Goal: Consume media (video, audio): Consume media (video, audio)

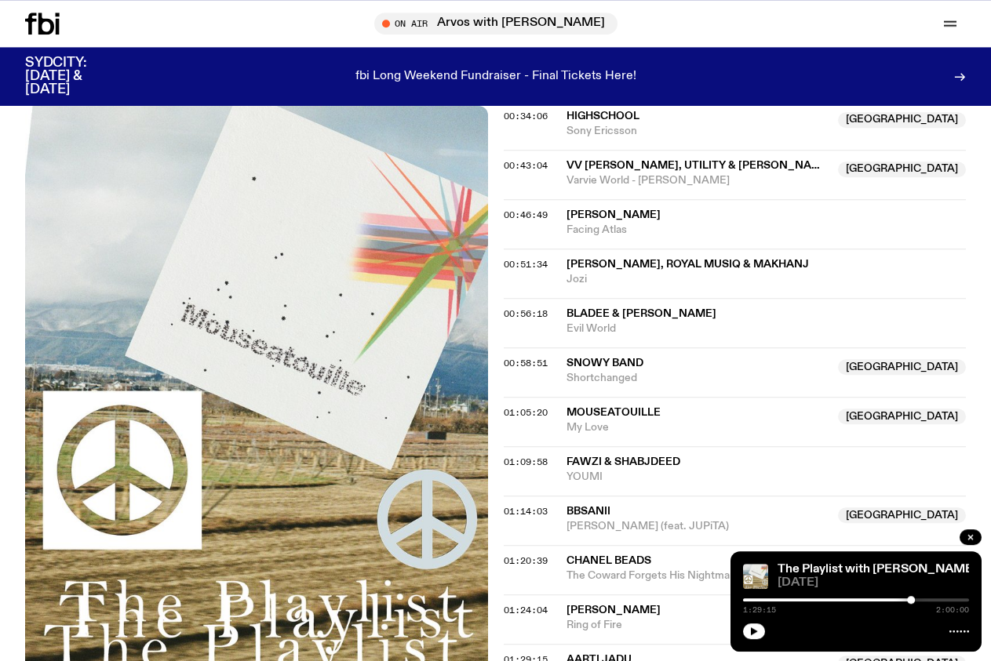
scroll to position [1029, 0]
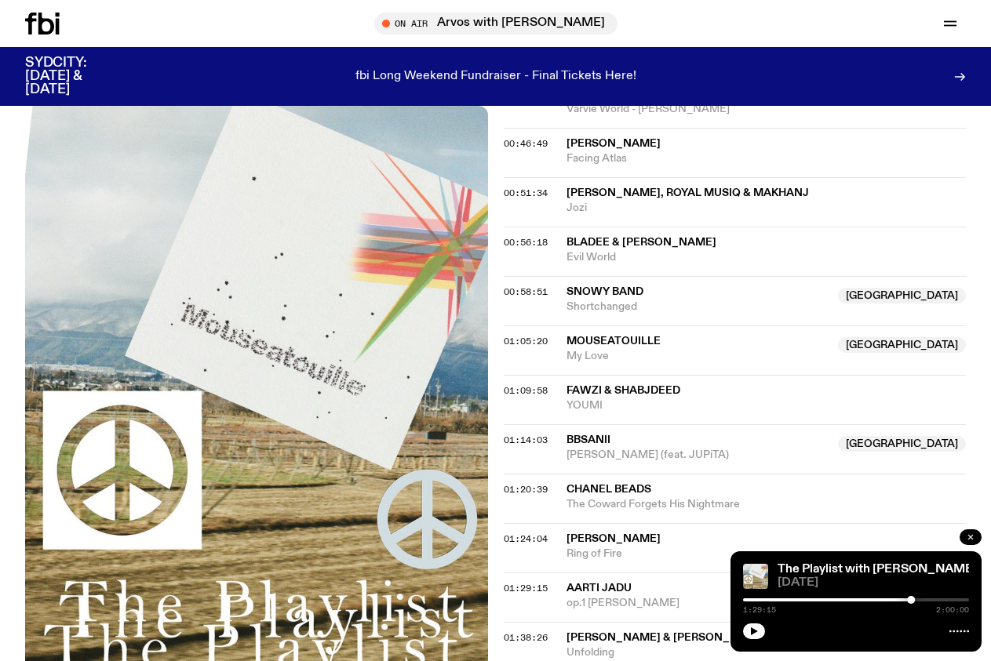
click at [972, 539] on icon "button" at bounding box center [970, 537] width 5 height 5
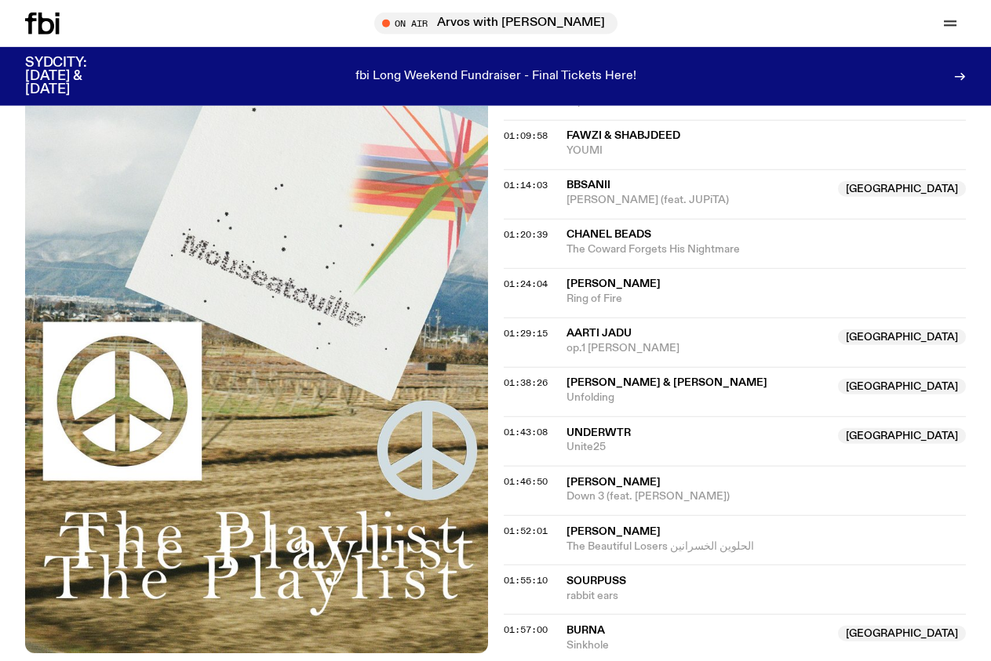
scroll to position [1189, 0]
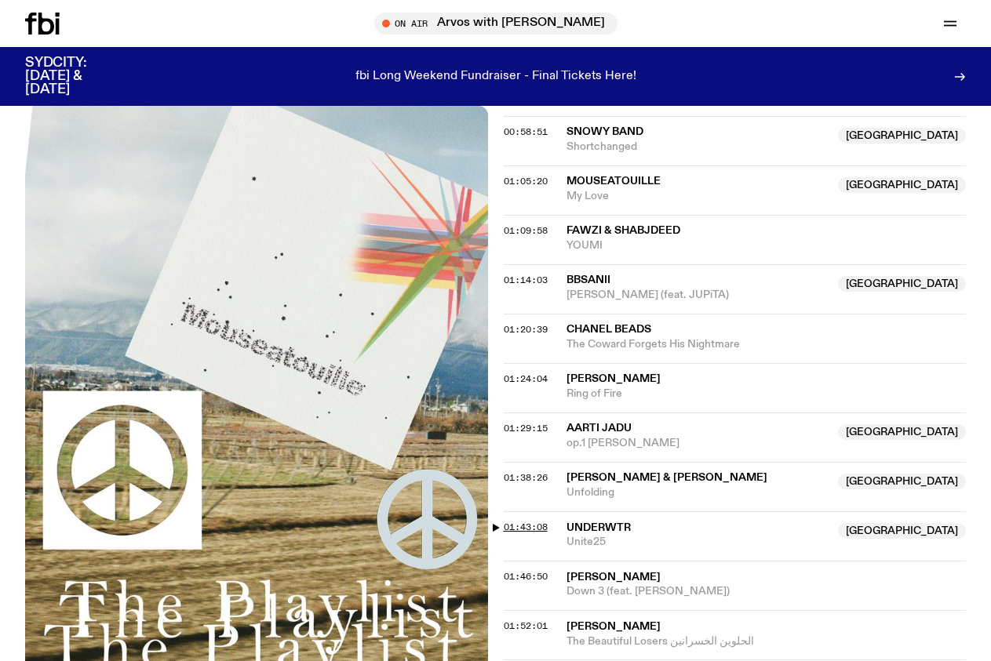
click at [533, 521] on span "01:43:08" at bounding box center [526, 527] width 44 height 13
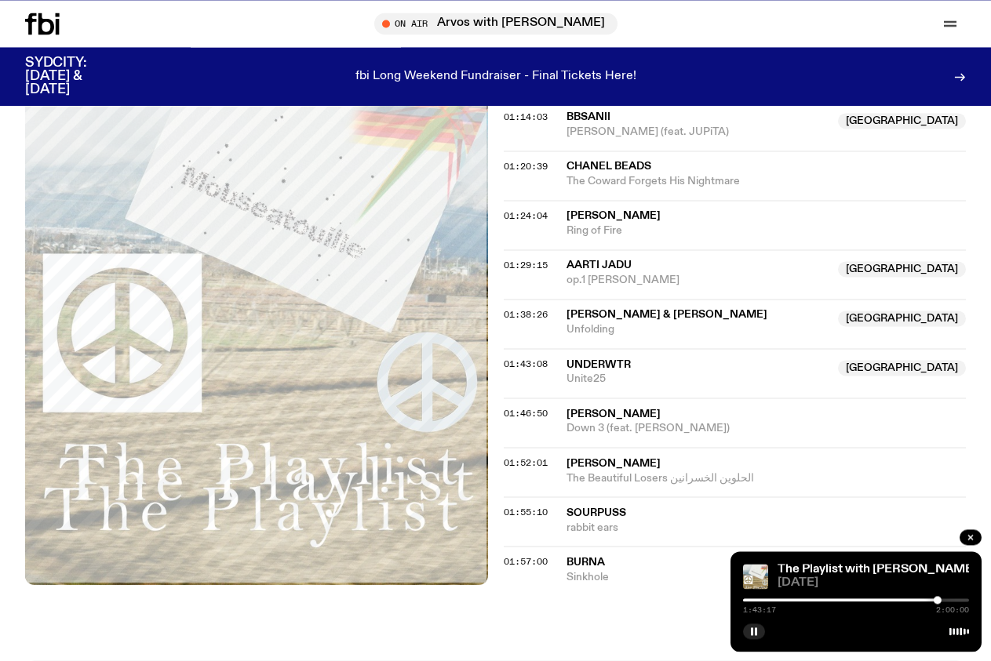
scroll to position [1349, 0]
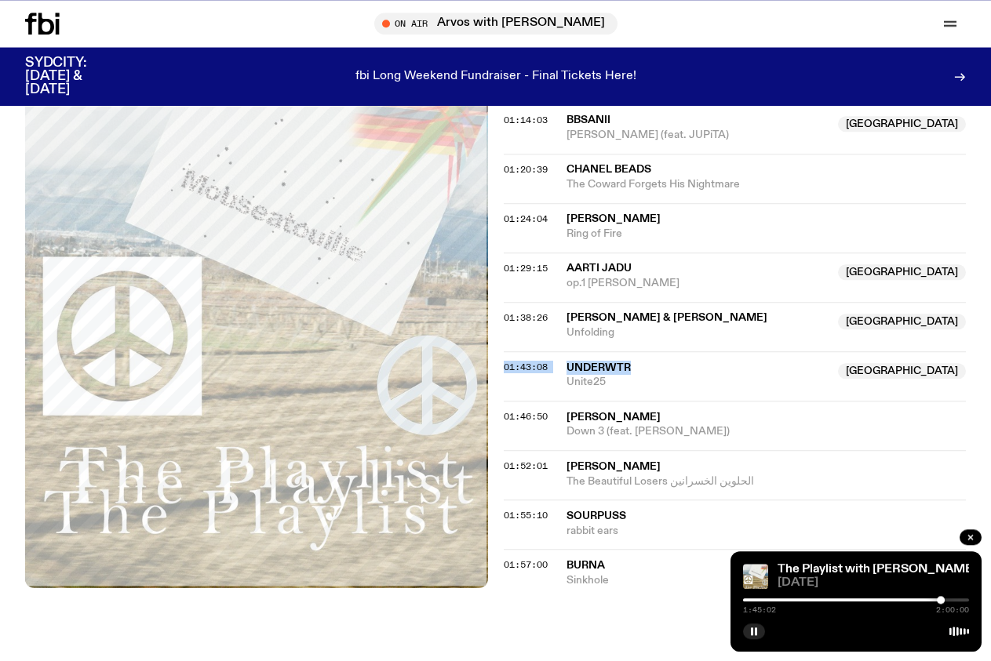
drag, startPoint x: 635, startPoint y: 327, endPoint x: 566, endPoint y: 326, distance: 68.3
click at [566, 361] on span "underwtr" at bounding box center [697, 368] width 263 height 15
click at [547, 559] on span "01:57:00" at bounding box center [526, 565] width 44 height 13
drag, startPoint x: 606, startPoint y: 526, endPoint x: 568, endPoint y: 526, distance: 37.7
click at [568, 560] on span "Burna" at bounding box center [585, 565] width 38 height 11
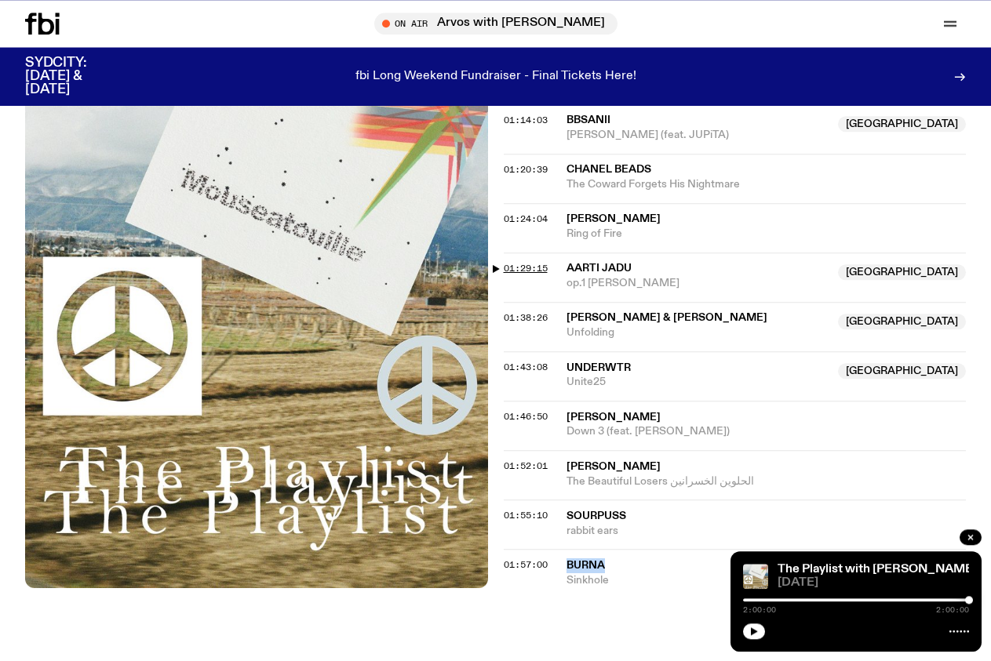
click at [521, 262] on span "01:29:15" at bounding box center [526, 268] width 44 height 13
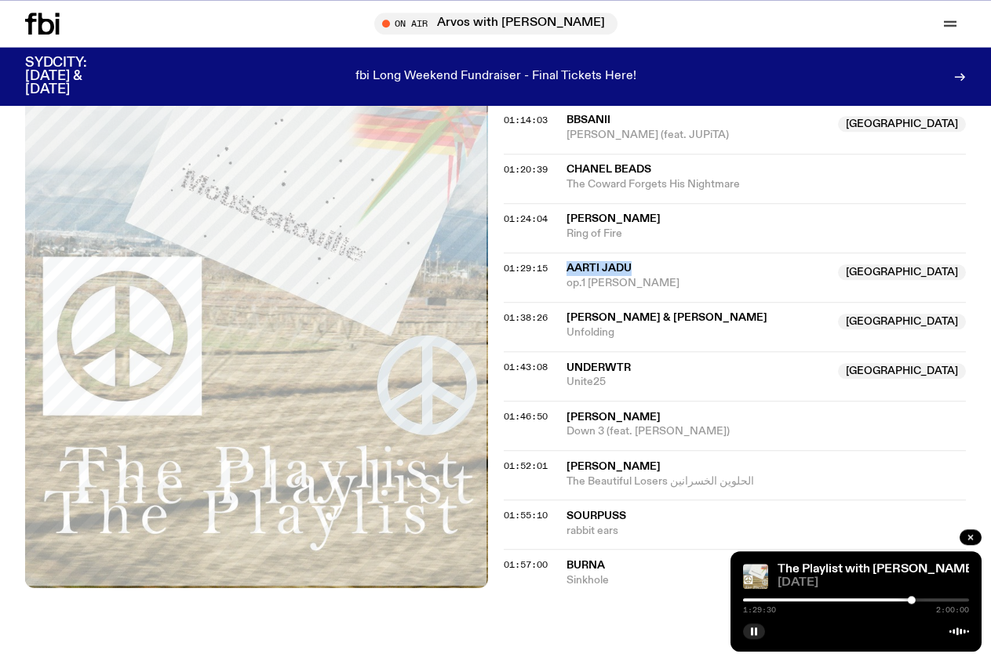
drag, startPoint x: 633, startPoint y: 227, endPoint x: 568, endPoint y: 227, distance: 65.1
click at [568, 261] on span "Aarti Jadu" at bounding box center [697, 268] width 263 height 15
click at [523, 311] on span "01:38:26" at bounding box center [526, 317] width 44 height 13
drag, startPoint x: 802, startPoint y: 276, endPoint x: 570, endPoint y: 279, distance: 231.5
click at [570, 312] on span "[PERSON_NAME] & [PERSON_NAME]" at bounding box center [666, 317] width 201 height 11
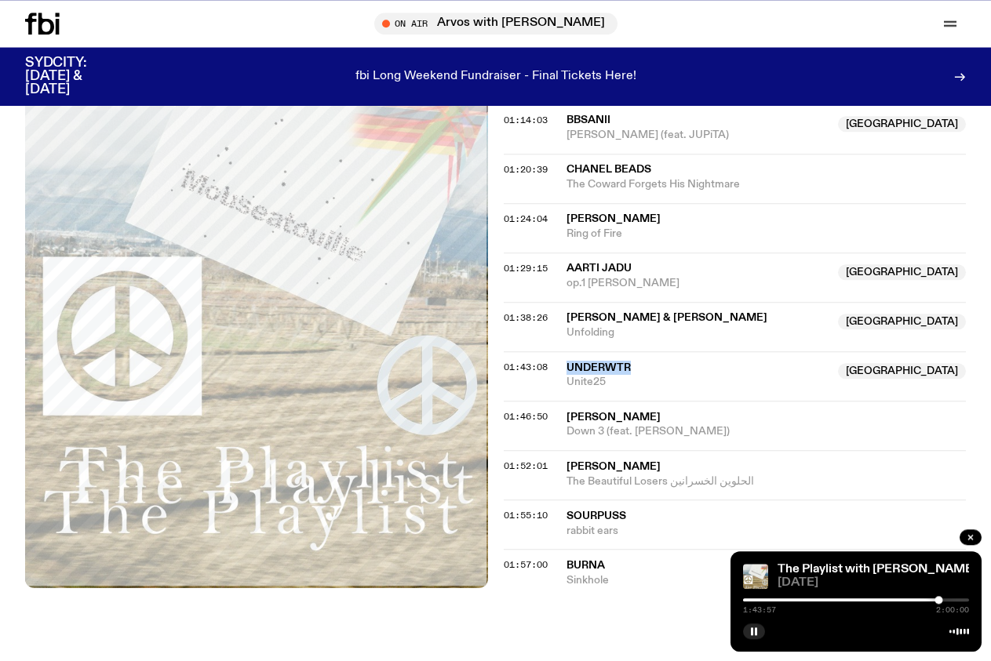
drag, startPoint x: 633, startPoint y: 326, endPoint x: 571, endPoint y: 322, distance: 62.2
click at [571, 361] on span "underwtr" at bounding box center [697, 368] width 263 height 15
click at [753, 634] on icon "button" at bounding box center [753, 631] width 9 height 9
